Goal: Task Accomplishment & Management: Manage account settings

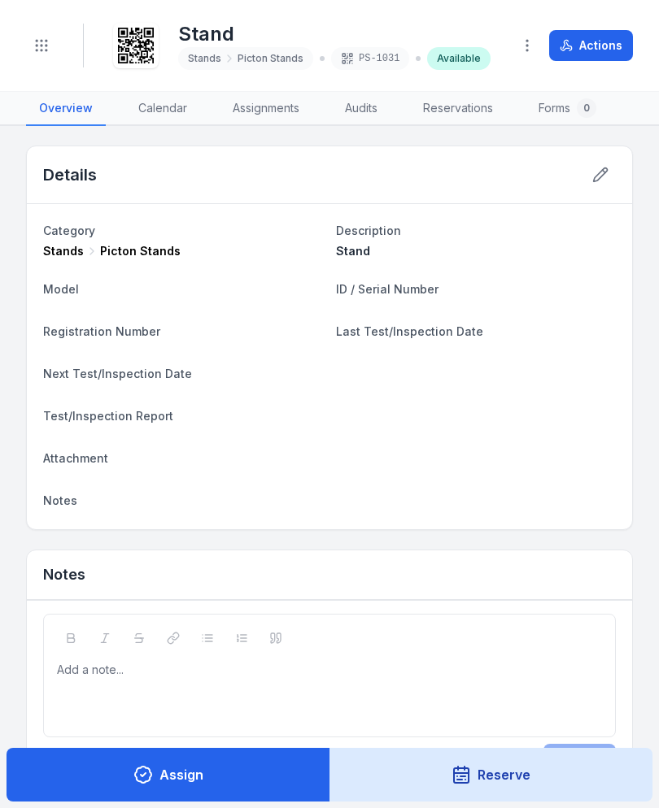
click at [51, 51] on button "Toggle Navigation" at bounding box center [41, 45] width 31 height 31
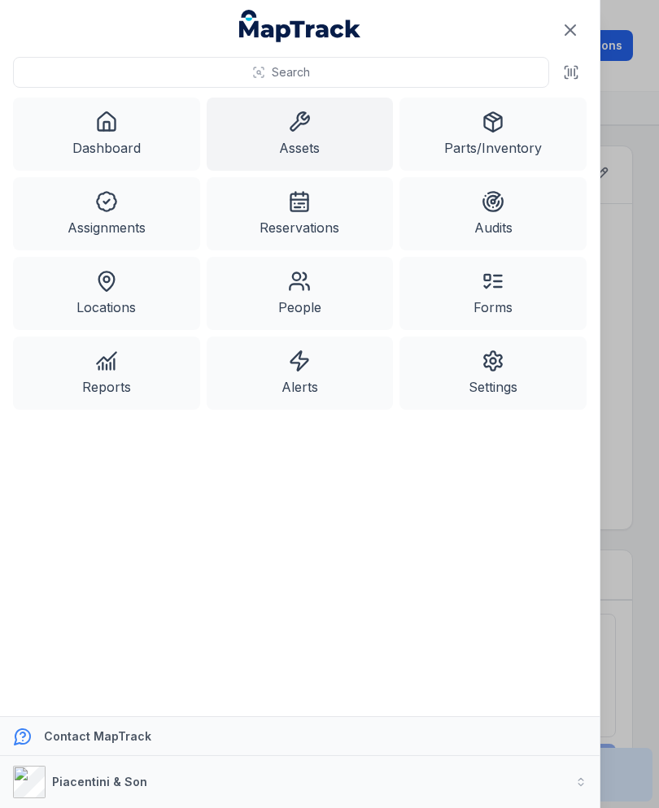
click at [338, 138] on link "Assets" at bounding box center [300, 134] width 187 height 73
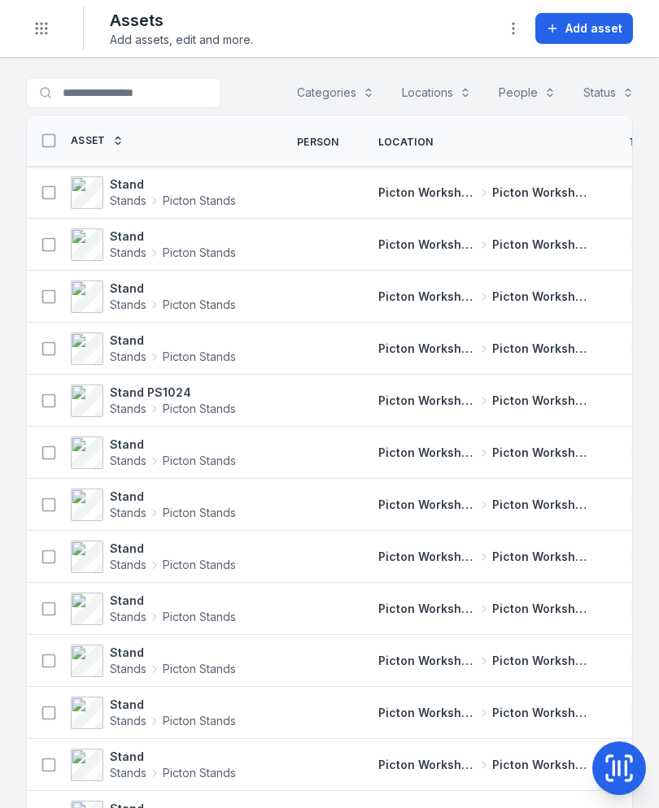
click at [612, 36] on span "Add asset" at bounding box center [593, 28] width 57 height 16
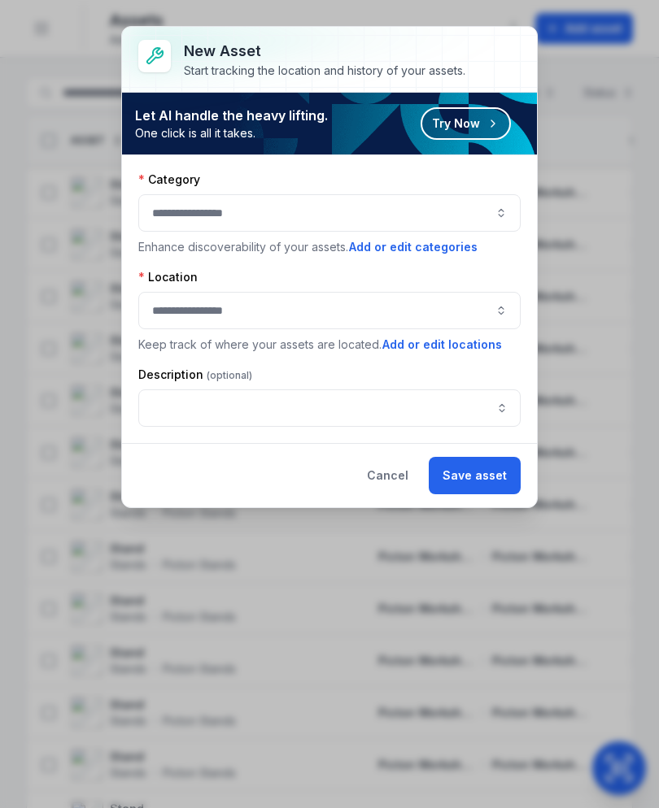
click at [475, 201] on button "button" at bounding box center [329, 212] width 382 height 37
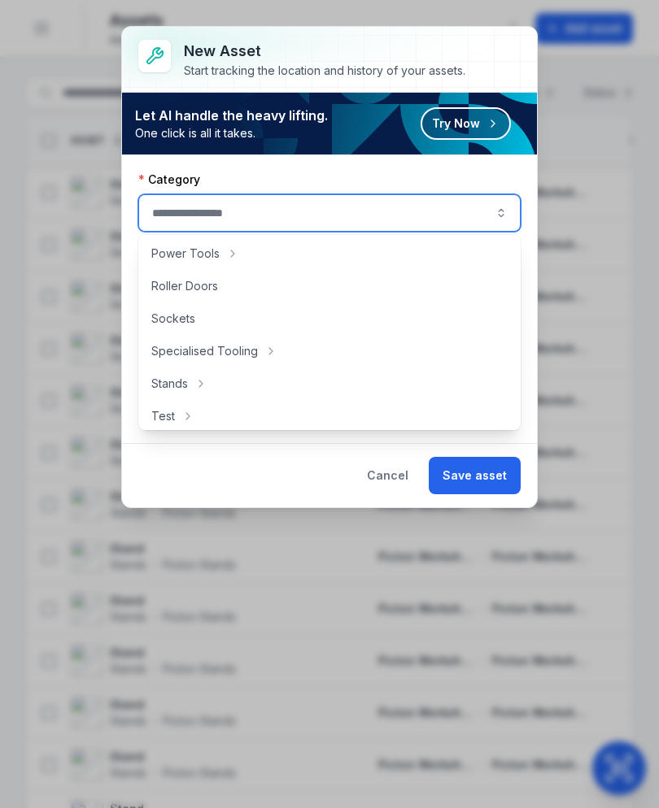
scroll to position [726, 0]
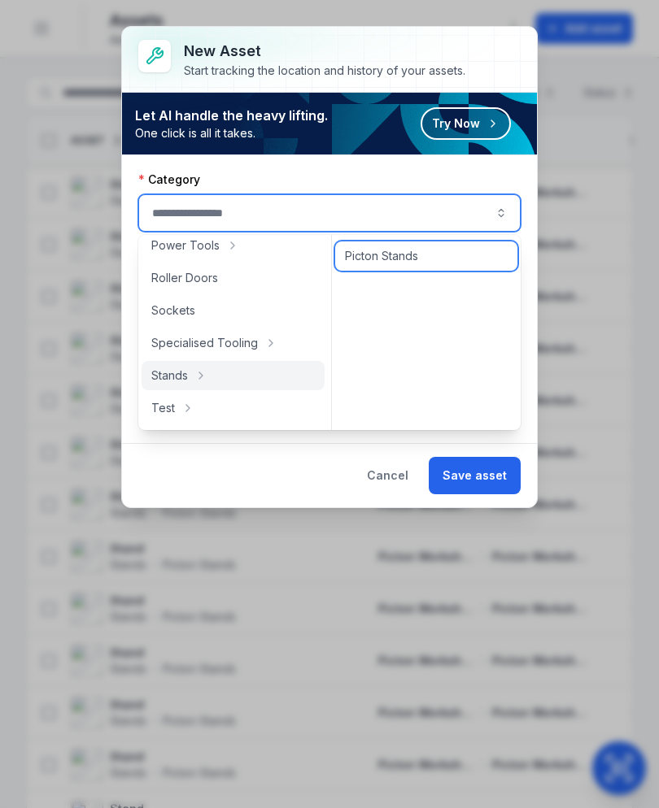
click at [451, 252] on div "Picton Stands" at bounding box center [426, 256] width 182 height 29
type input "**********"
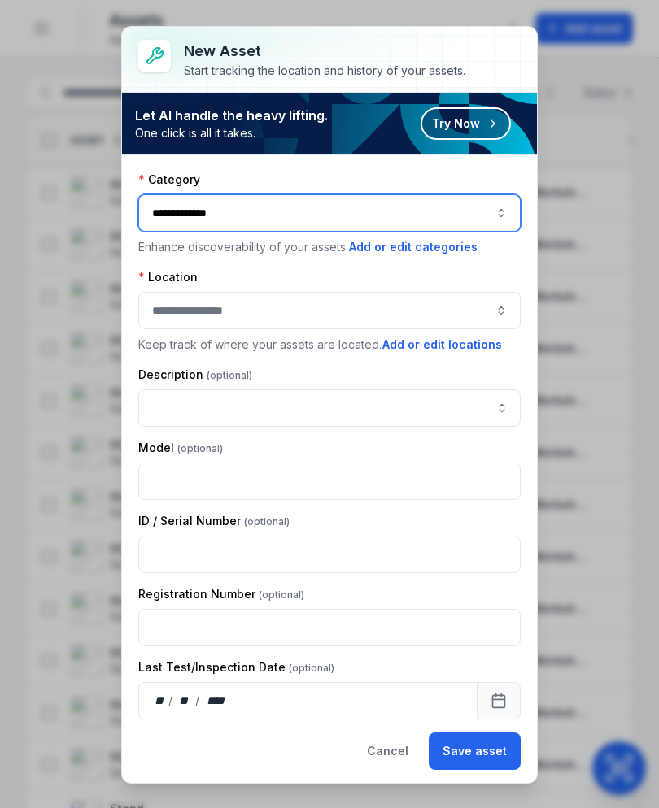
click at [427, 293] on button "button" at bounding box center [329, 310] width 382 height 37
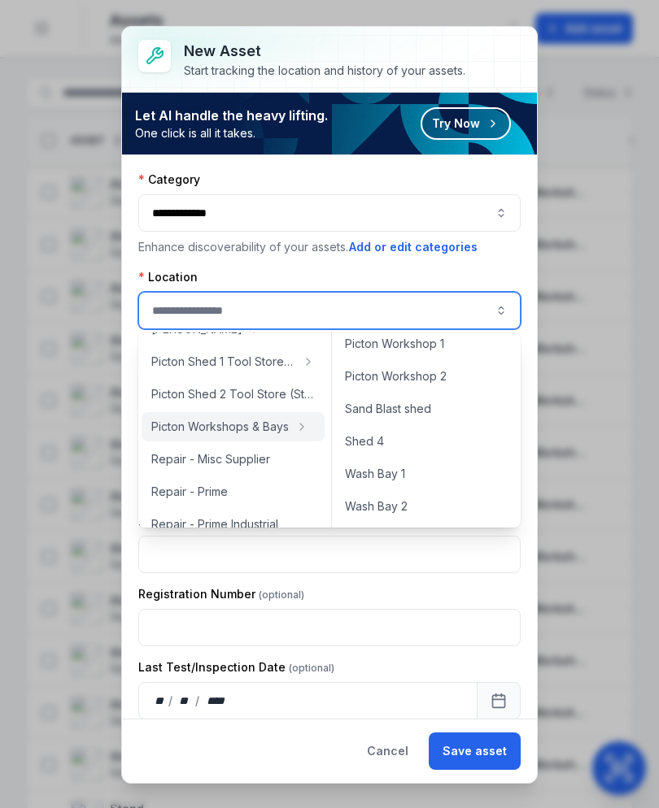
scroll to position [758, 0]
click at [462, 346] on div "Picton Workshop 1" at bounding box center [426, 343] width 182 height 29
type input "**********"
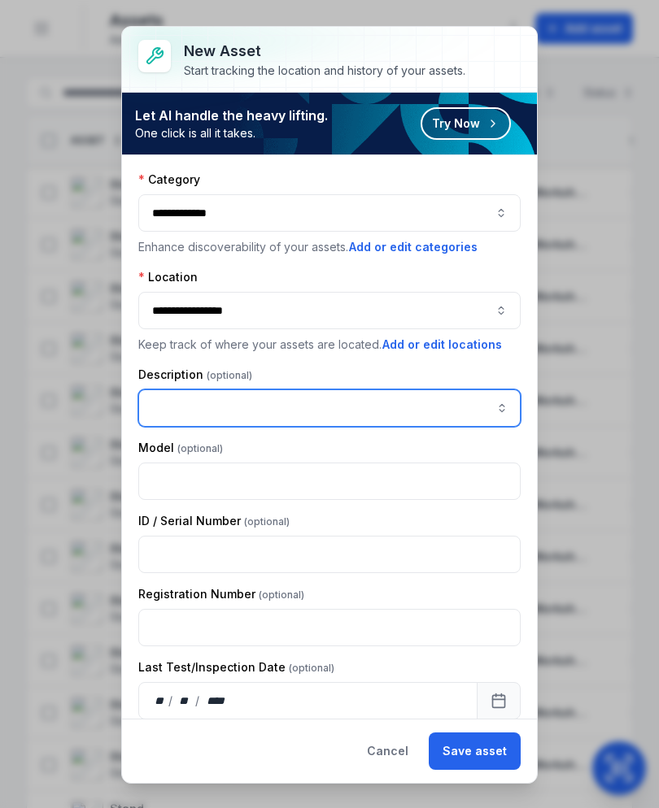
click at [388, 396] on input "asset-add:description-label" at bounding box center [329, 408] width 382 height 37
click at [203, 407] on input "asset-add:description-label" at bounding box center [329, 408] width 382 height 37
paste input "*****"
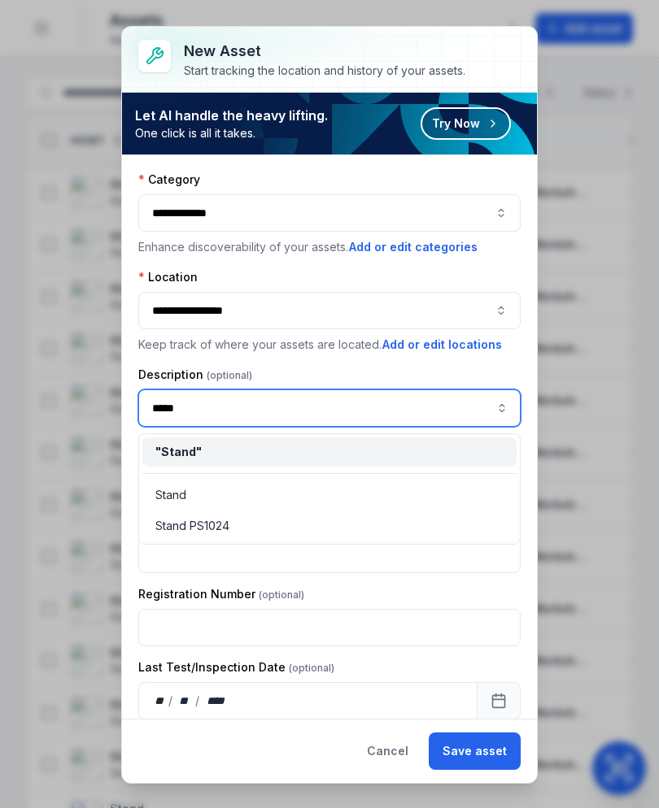
click at [289, 458] on div "" Stand "" at bounding box center [329, 452] width 348 height 16
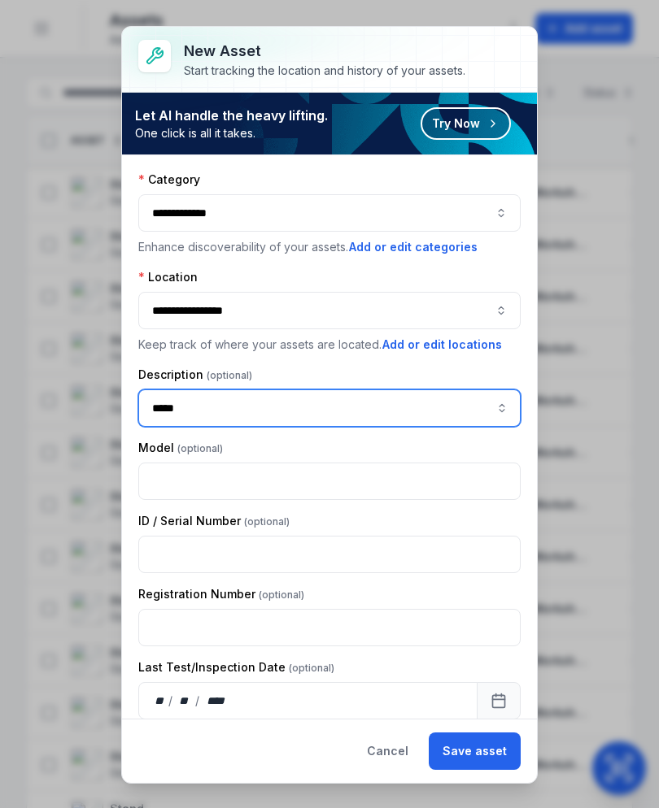
type input "*****"
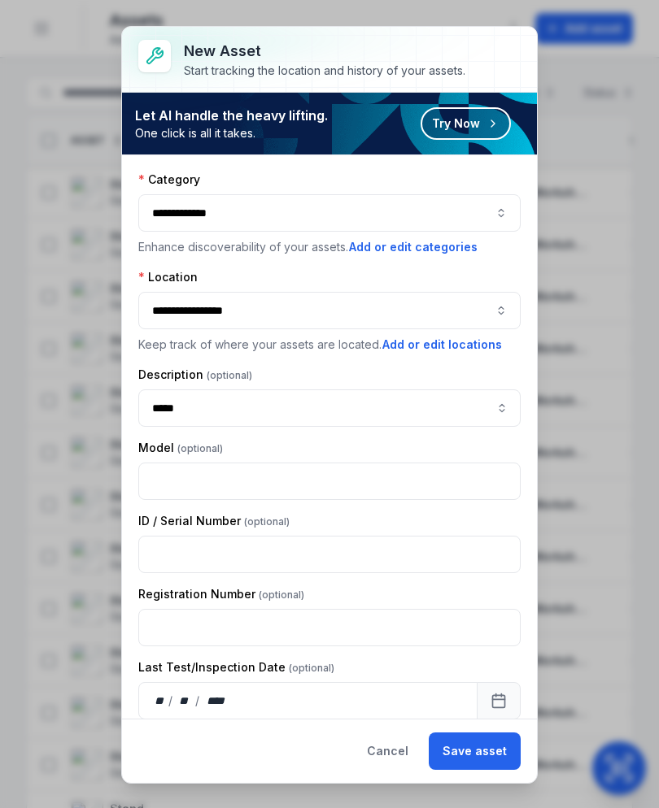
click at [499, 759] on button "Save asset" at bounding box center [475, 751] width 92 height 37
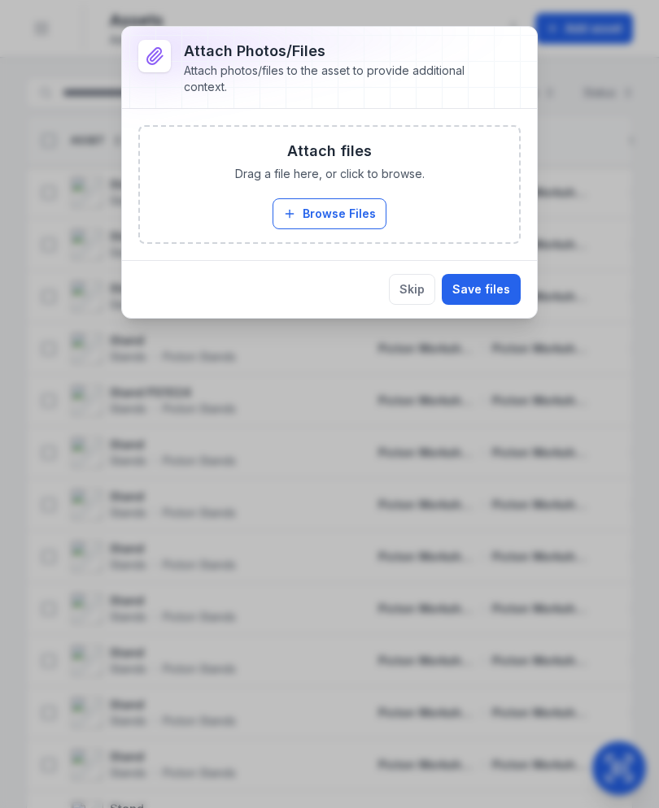
click at [339, 224] on button "Browse Files" at bounding box center [329, 213] width 114 height 31
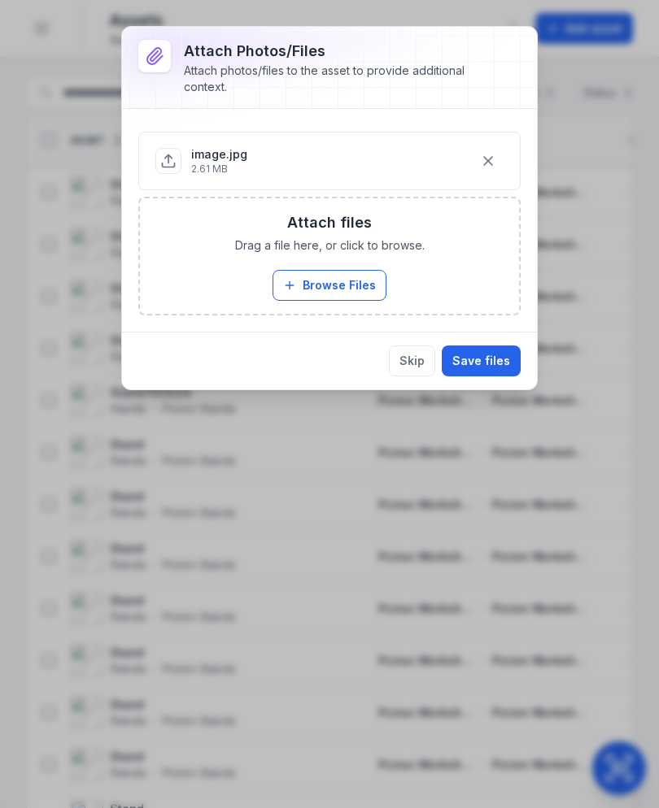
click at [494, 366] on button "Save files" at bounding box center [481, 361] width 79 height 31
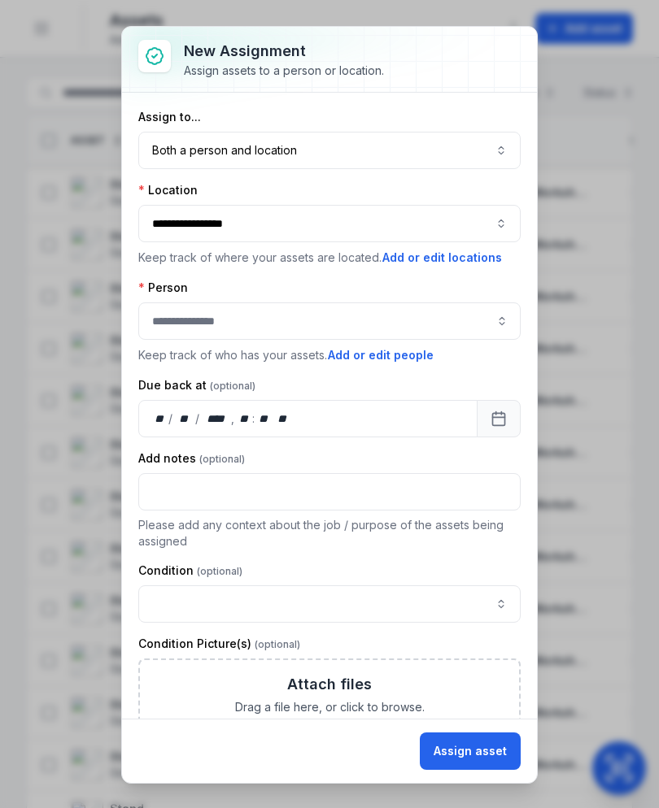
click at [496, 744] on button "Assign asset" at bounding box center [470, 751] width 101 height 37
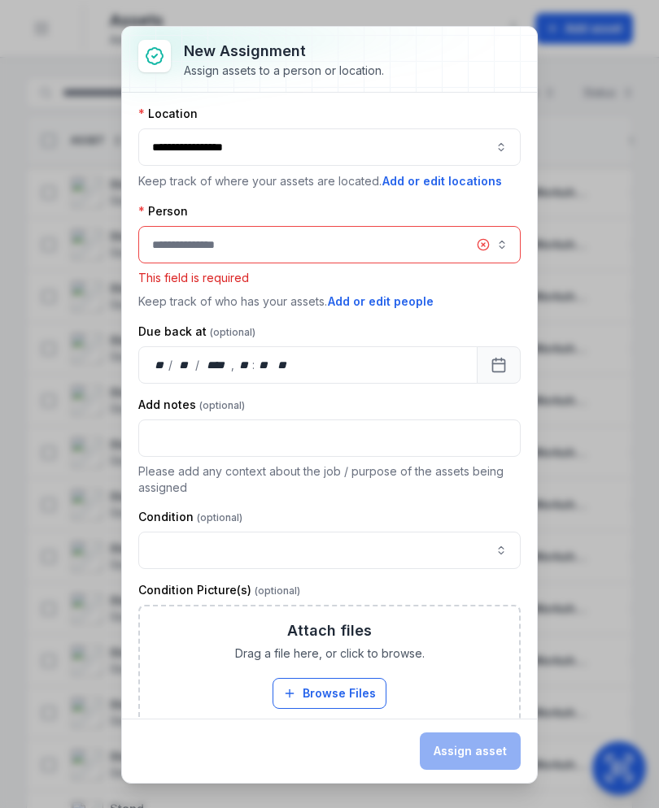
scroll to position [0, 0]
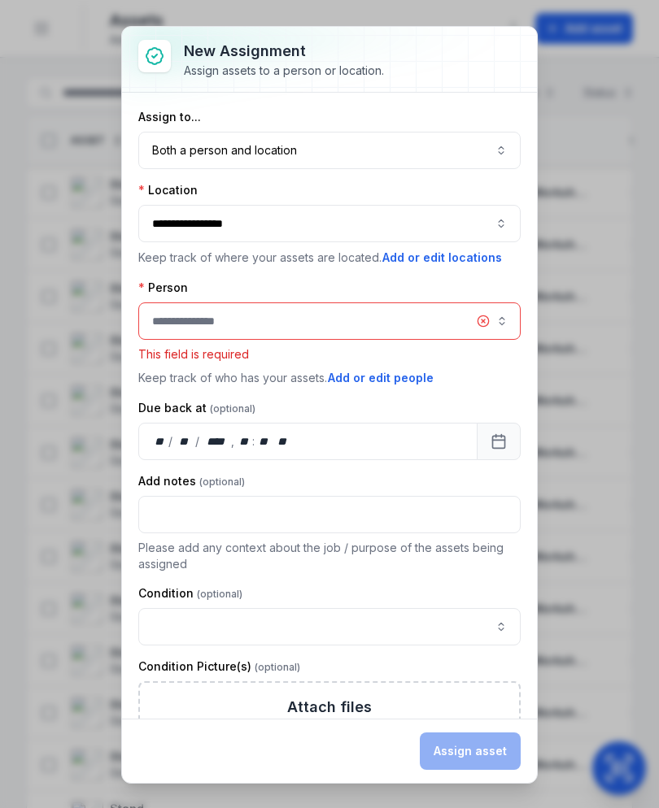
click at [479, 142] on button "Both a person and location ****" at bounding box center [329, 150] width 382 height 37
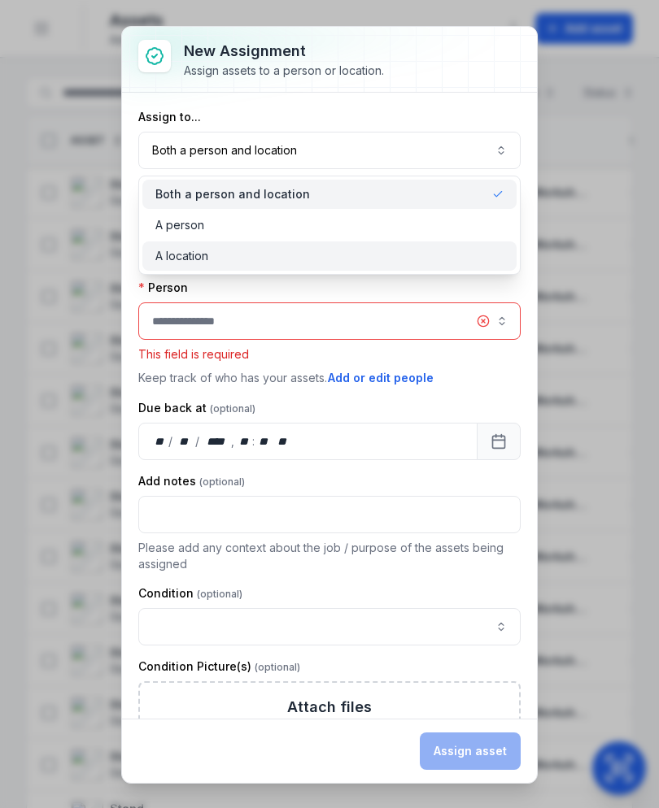
click at [400, 266] on div "A location" at bounding box center [329, 256] width 374 height 29
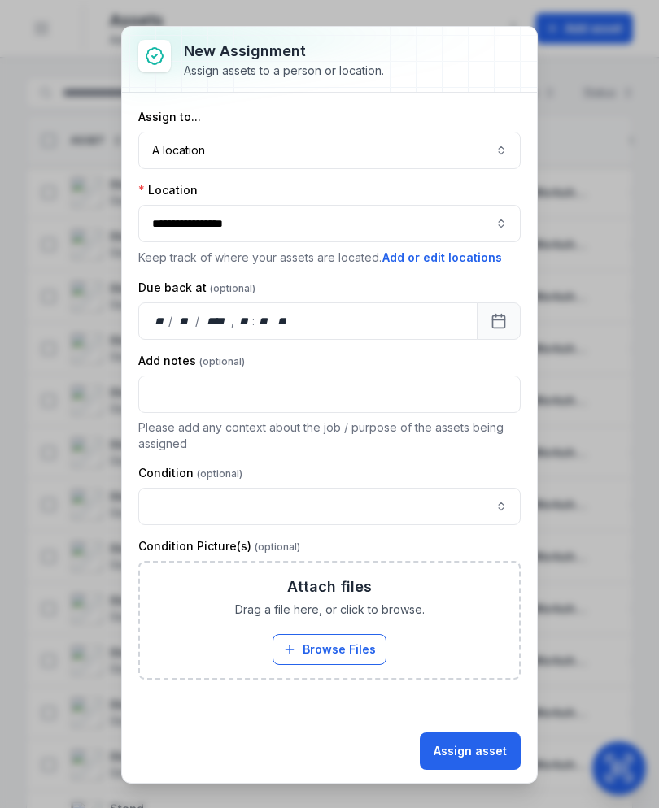
click at [489, 761] on button "Assign asset" at bounding box center [470, 751] width 101 height 37
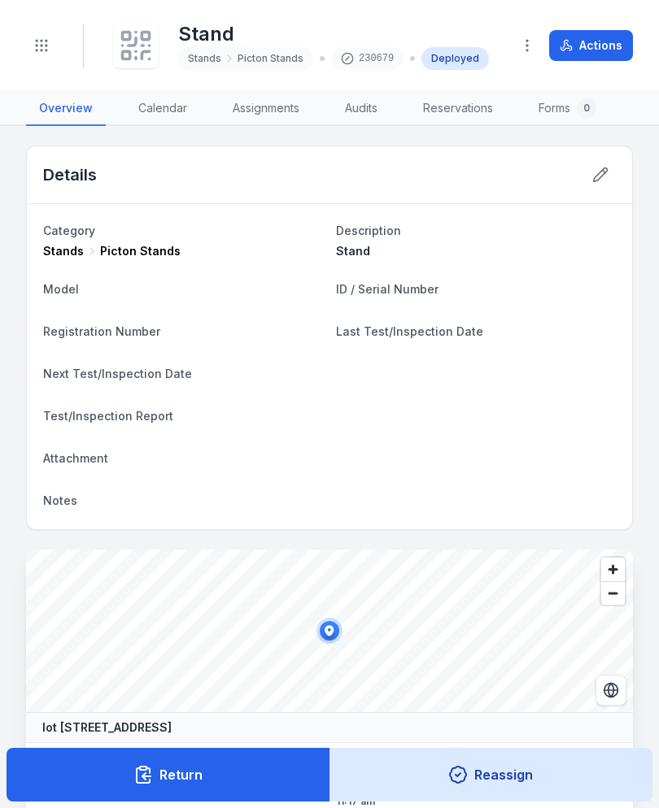
click at [136, 38] on icon at bounding box center [132, 41] width 7 height 7
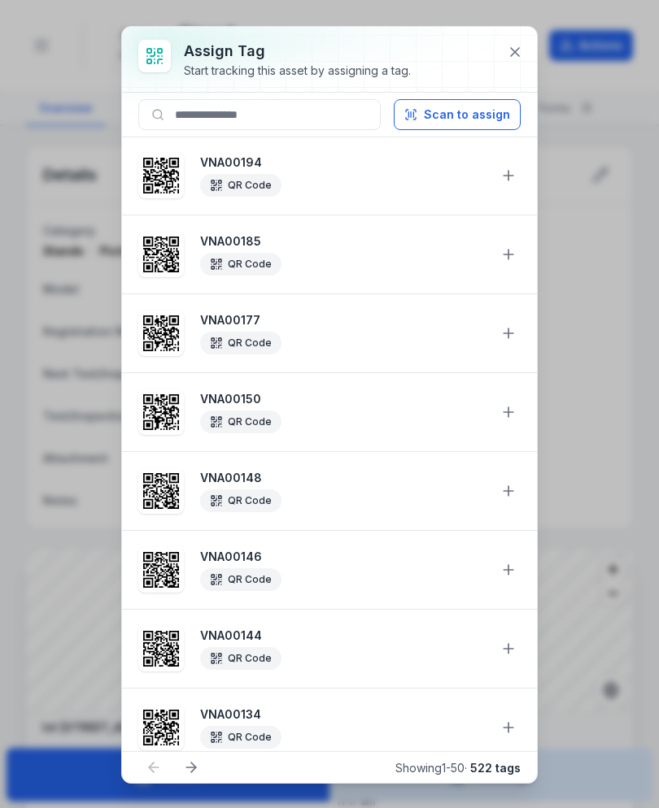
click at [473, 121] on button "Scan to assign" at bounding box center [457, 114] width 127 height 31
